Goal: Information Seeking & Learning: Understand process/instructions

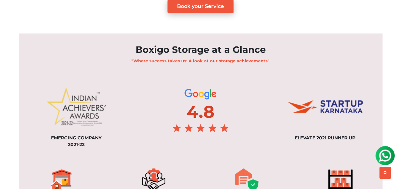
scroll to position [504, 0]
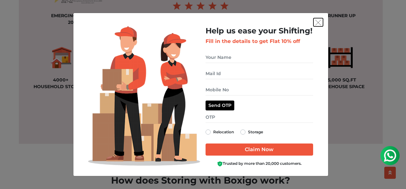
click at [318, 22] on img "get free quote dialog" at bounding box center [318, 23] width 6 height 6
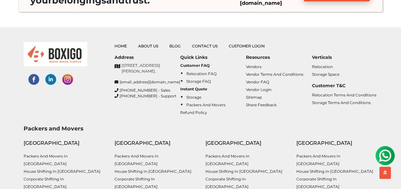
scroll to position [1878, 0]
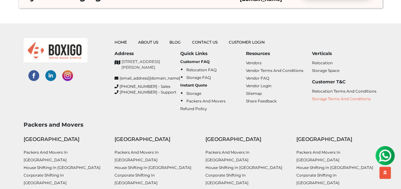
click at [326, 97] on link "Storage Terms and Conditions" at bounding box center [341, 99] width 59 height 5
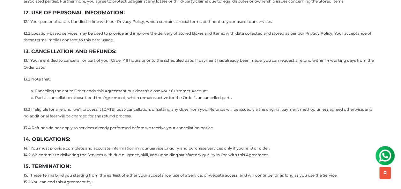
scroll to position [1505, 0]
